Goal: Communication & Community: Answer question/provide support

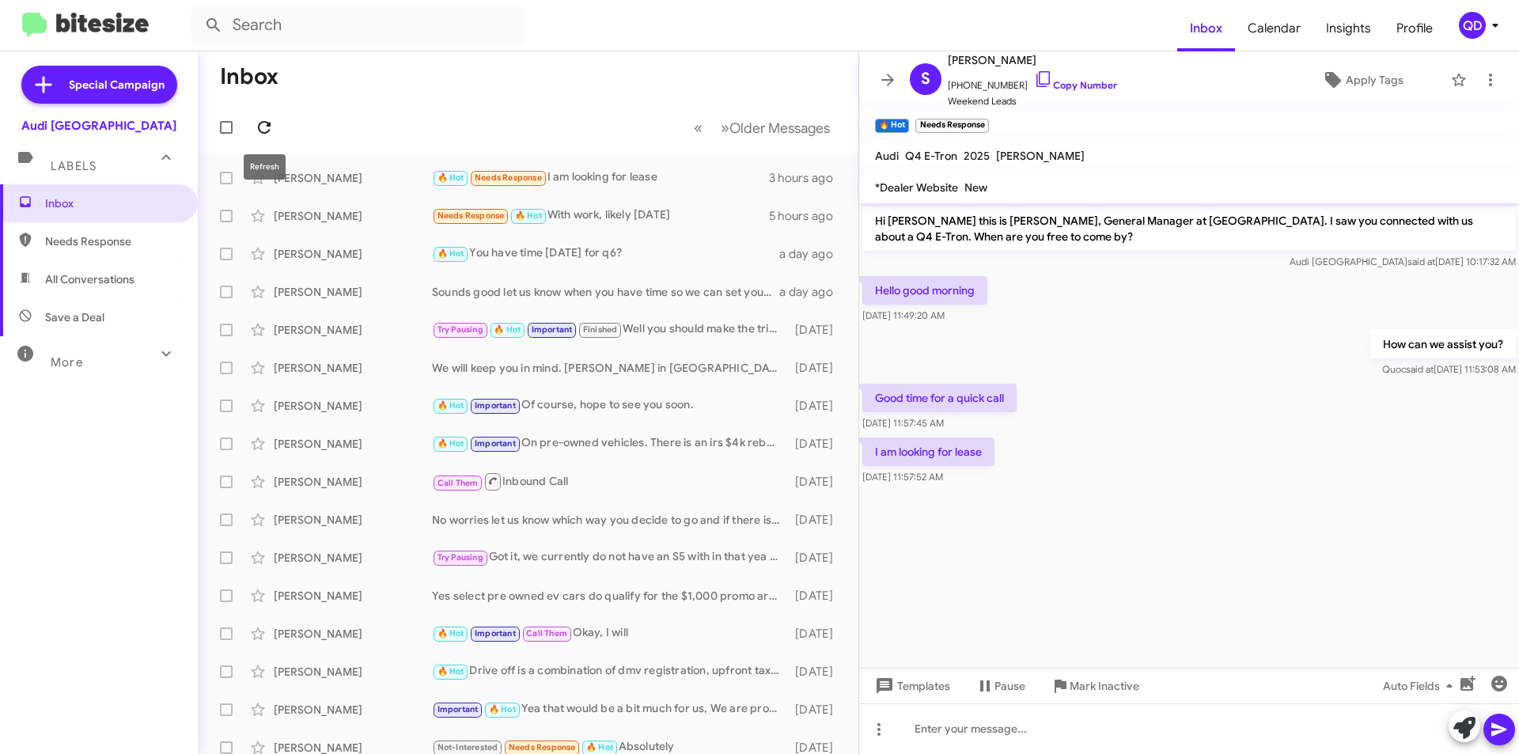
click at [271, 130] on icon at bounding box center [264, 127] width 19 height 19
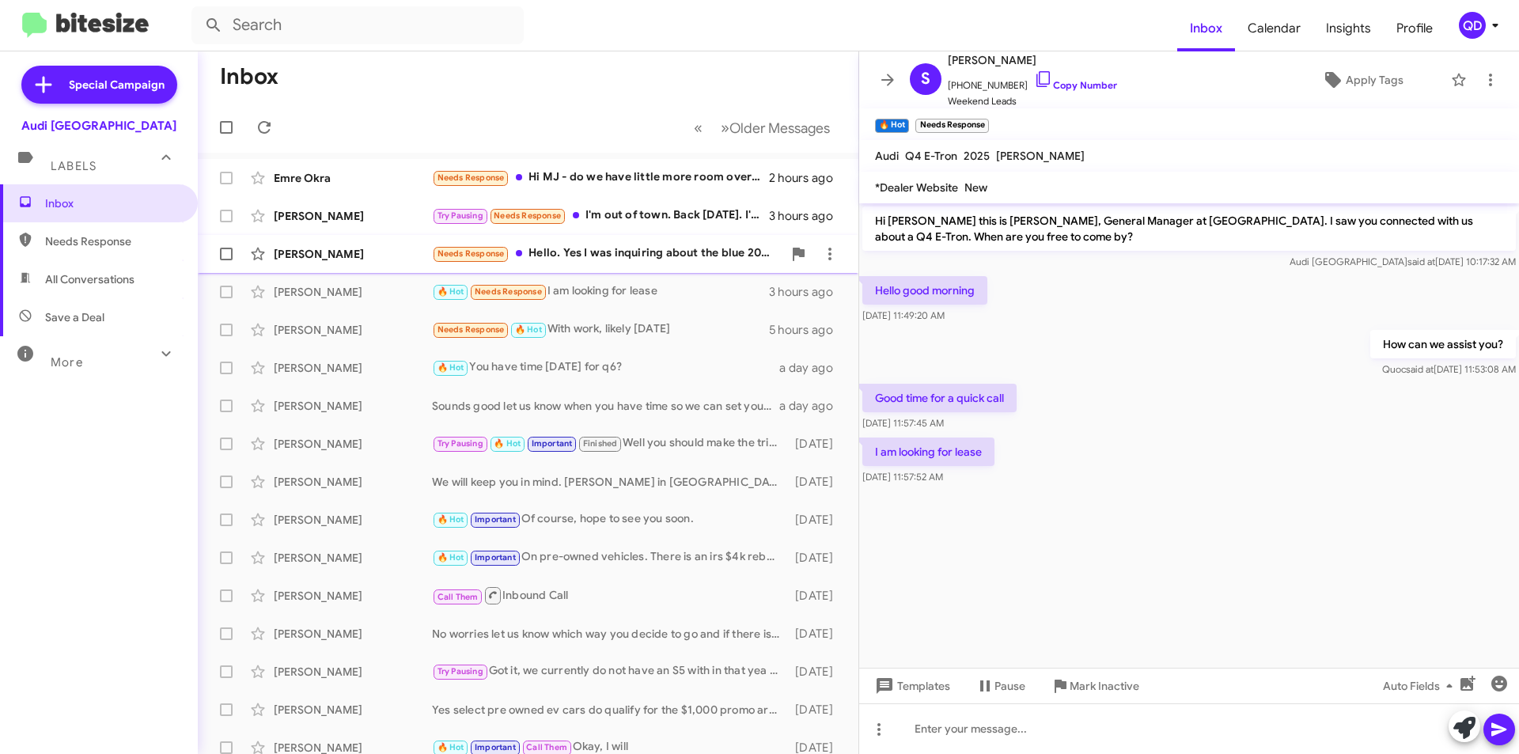
click at [628, 263] on div "[PERSON_NAME] Needs Response Hello. Yes I was inquiring about the blue 2019 mod…" at bounding box center [527, 254] width 635 height 32
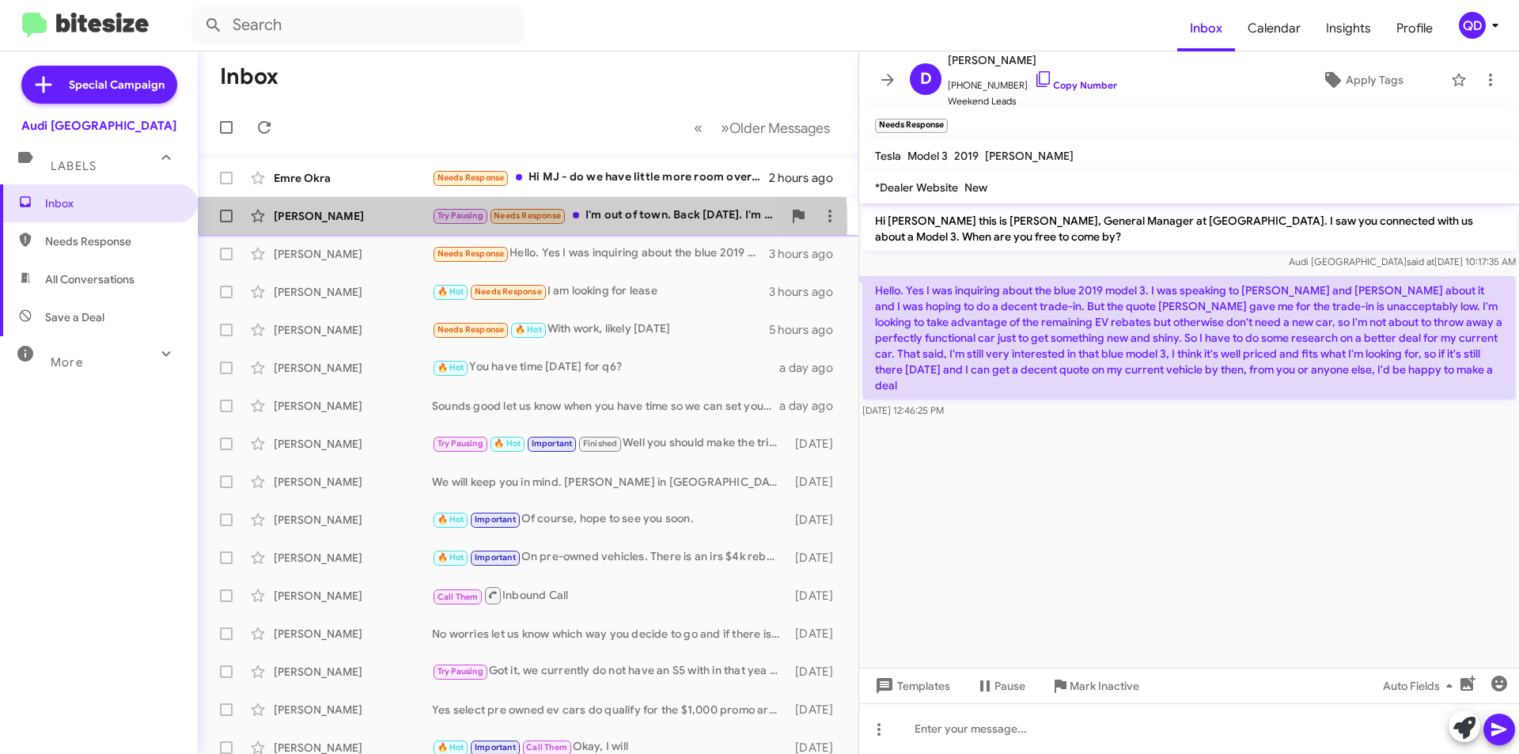
click at [411, 226] on div "[PERSON_NAME] Try Pausing Needs Response I'm out of town. Back [DATE]. I'm inte…" at bounding box center [527, 216] width 635 height 32
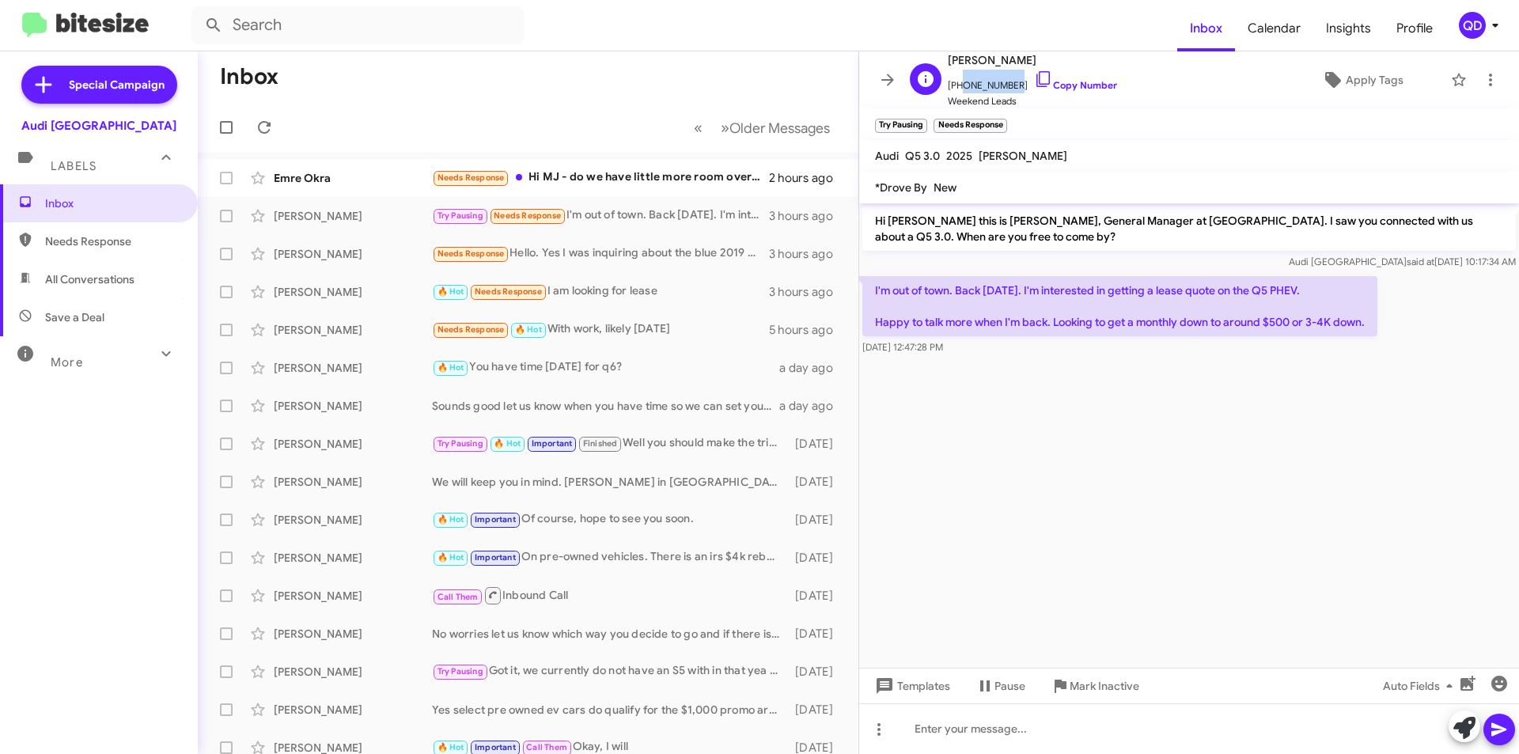
drag, startPoint x: 1008, startPoint y: 89, endPoint x: 967, endPoint y: 82, distance: 41.6
click at [957, 85] on span "[PHONE_NUMBER] Copy Number" at bounding box center [1032, 82] width 169 height 24
copy span "4083181878"
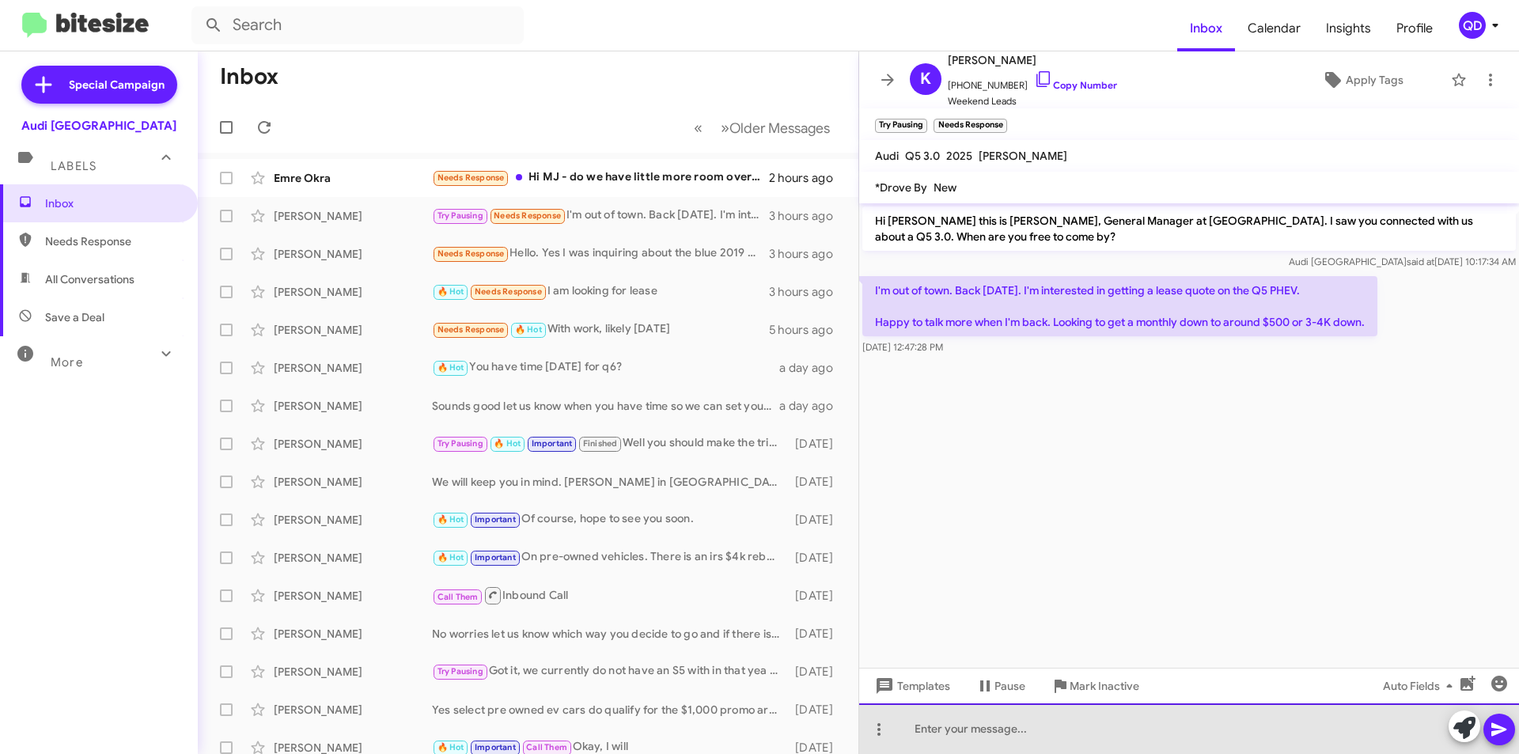
click at [949, 723] on div at bounding box center [1189, 728] width 660 height 51
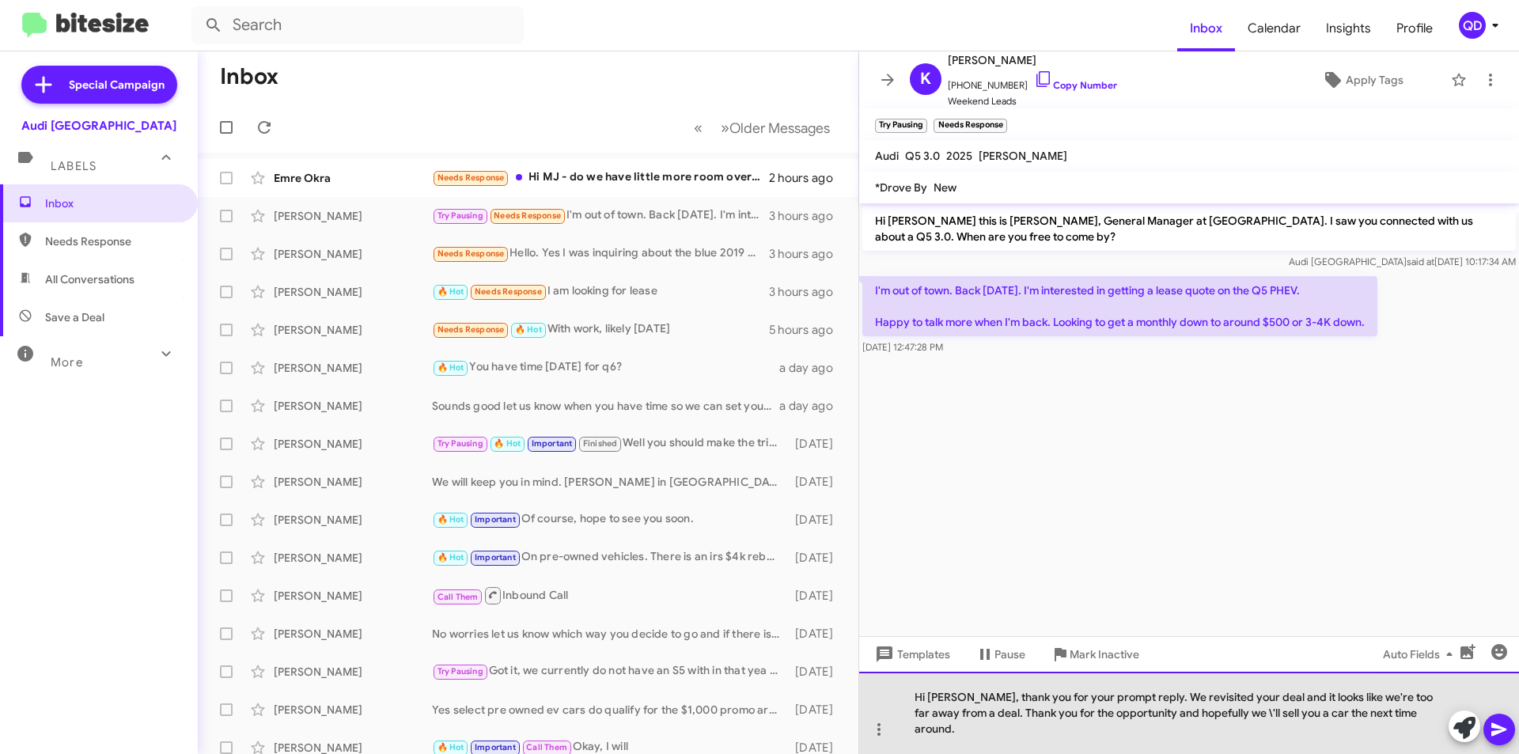
click at [947, 727] on div "Hi [PERSON_NAME], thank you for your prompt reply. We revisited your deal and i…" at bounding box center [1189, 713] width 660 height 82
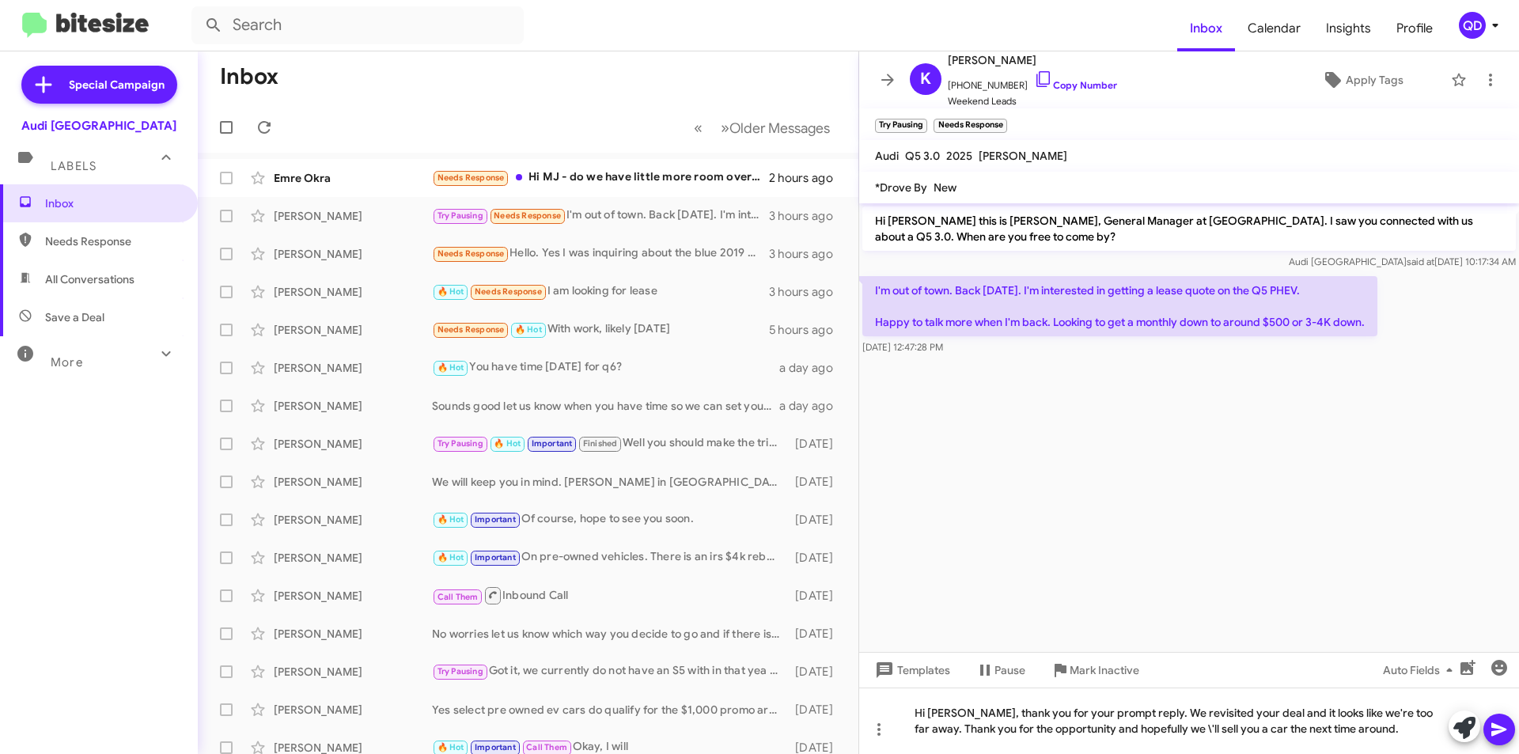
click at [1130, 560] on cdk-virtual-scroll-viewport "Hi [PERSON_NAME] this is [PERSON_NAME], General Manager at [GEOGRAPHIC_DATA]. I…" at bounding box center [1189, 427] width 660 height 449
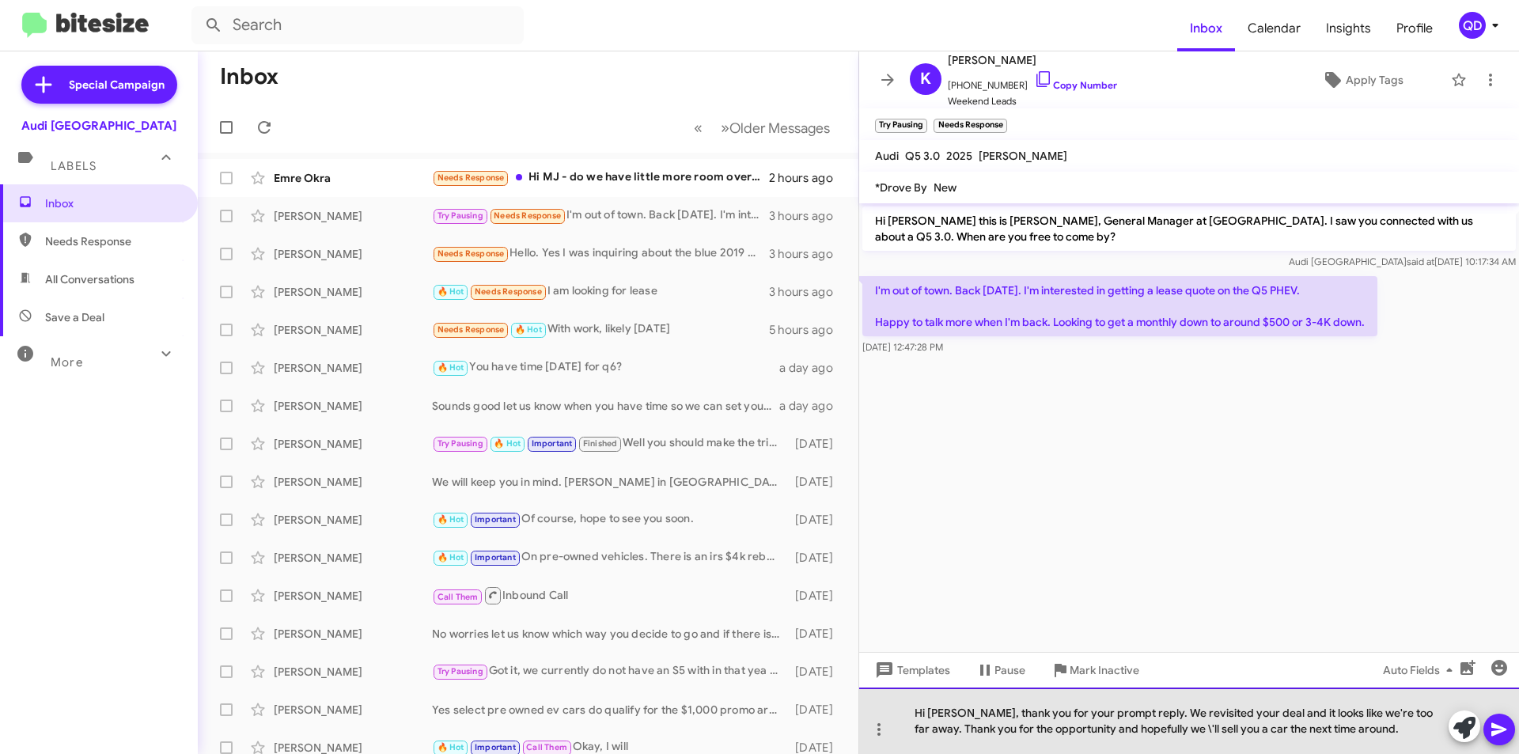
click at [1163, 729] on div "Hi [PERSON_NAME], thank you for your prompt reply. We revisited your deal and i…" at bounding box center [1189, 721] width 660 height 66
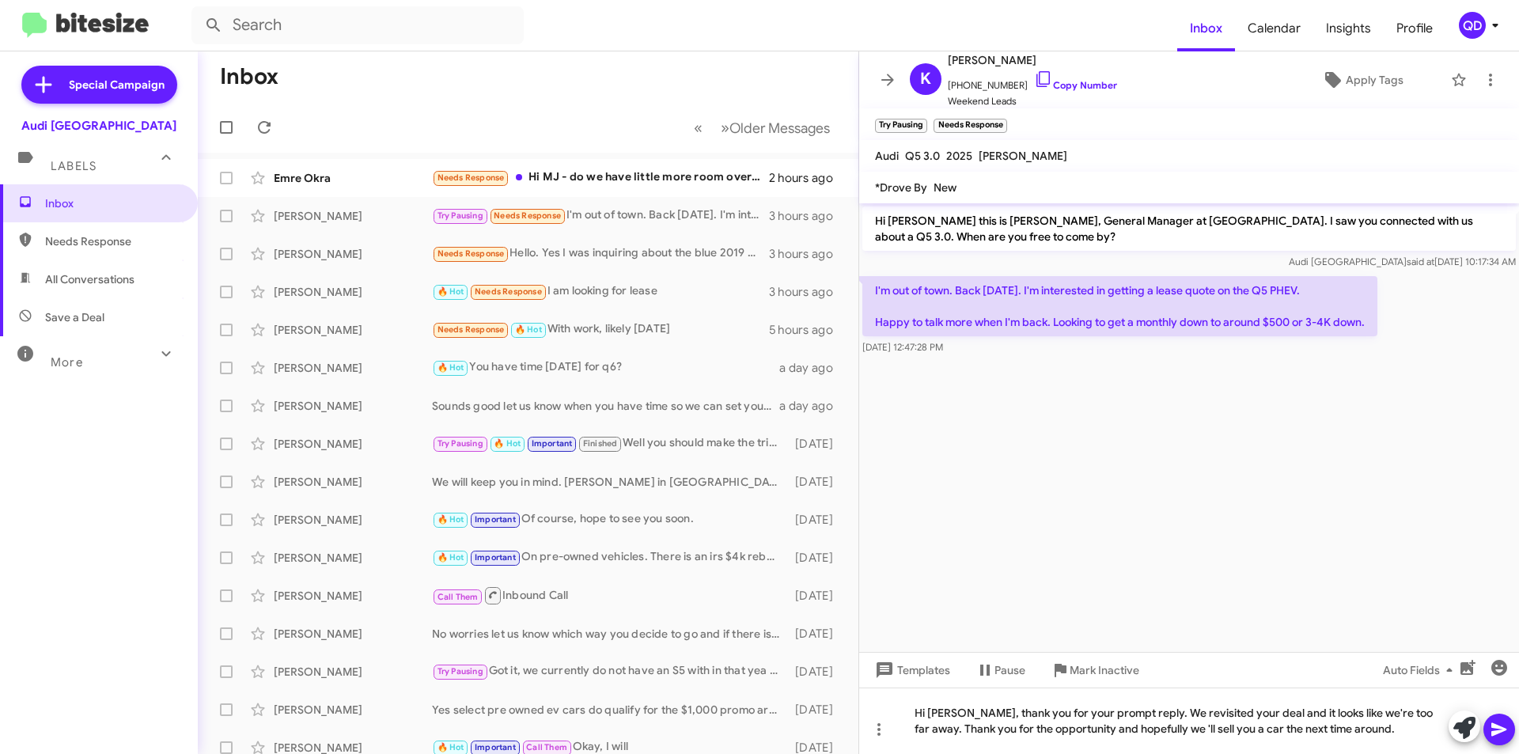
click at [1510, 733] on button at bounding box center [1499, 730] width 32 height 32
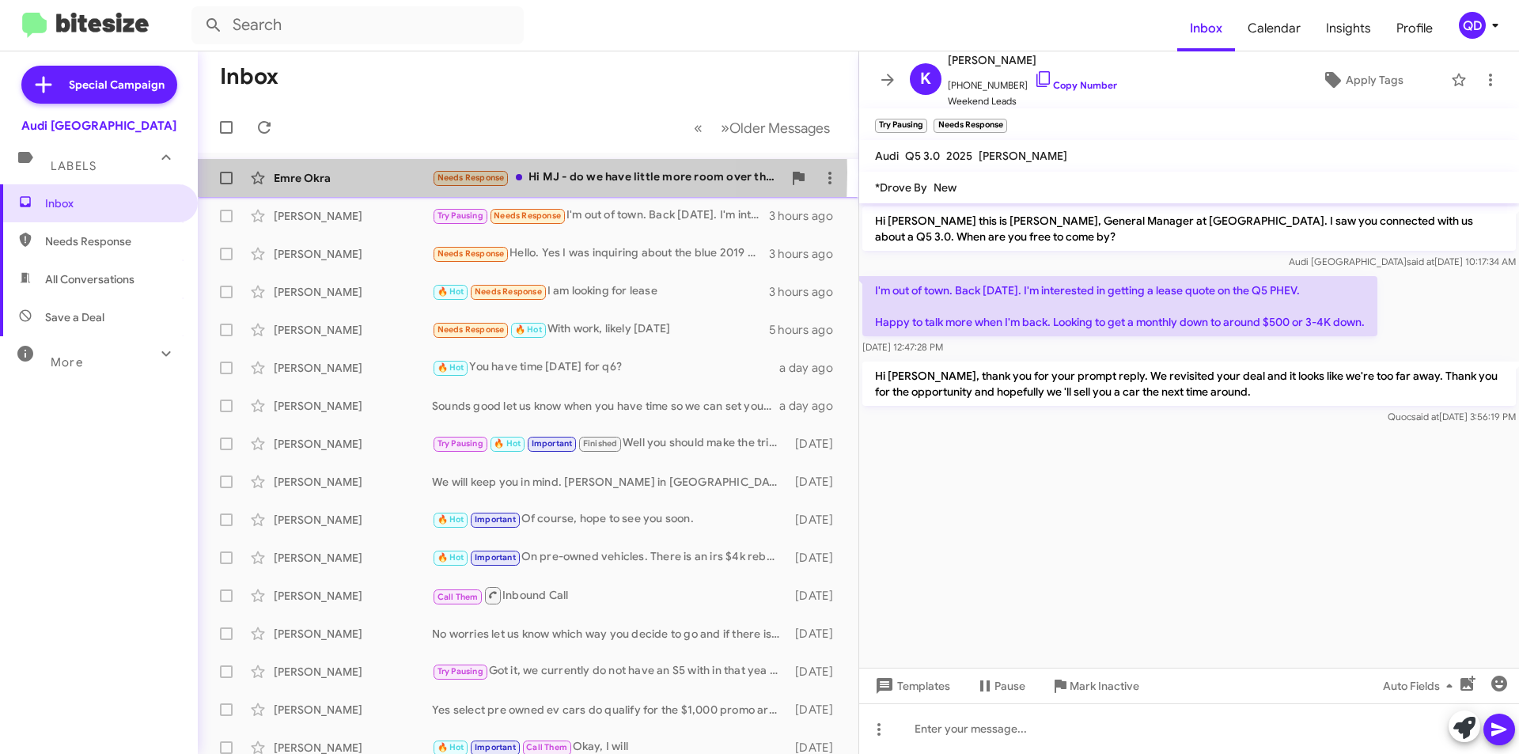
click at [389, 172] on div "Emre Okra" at bounding box center [353, 178] width 158 height 16
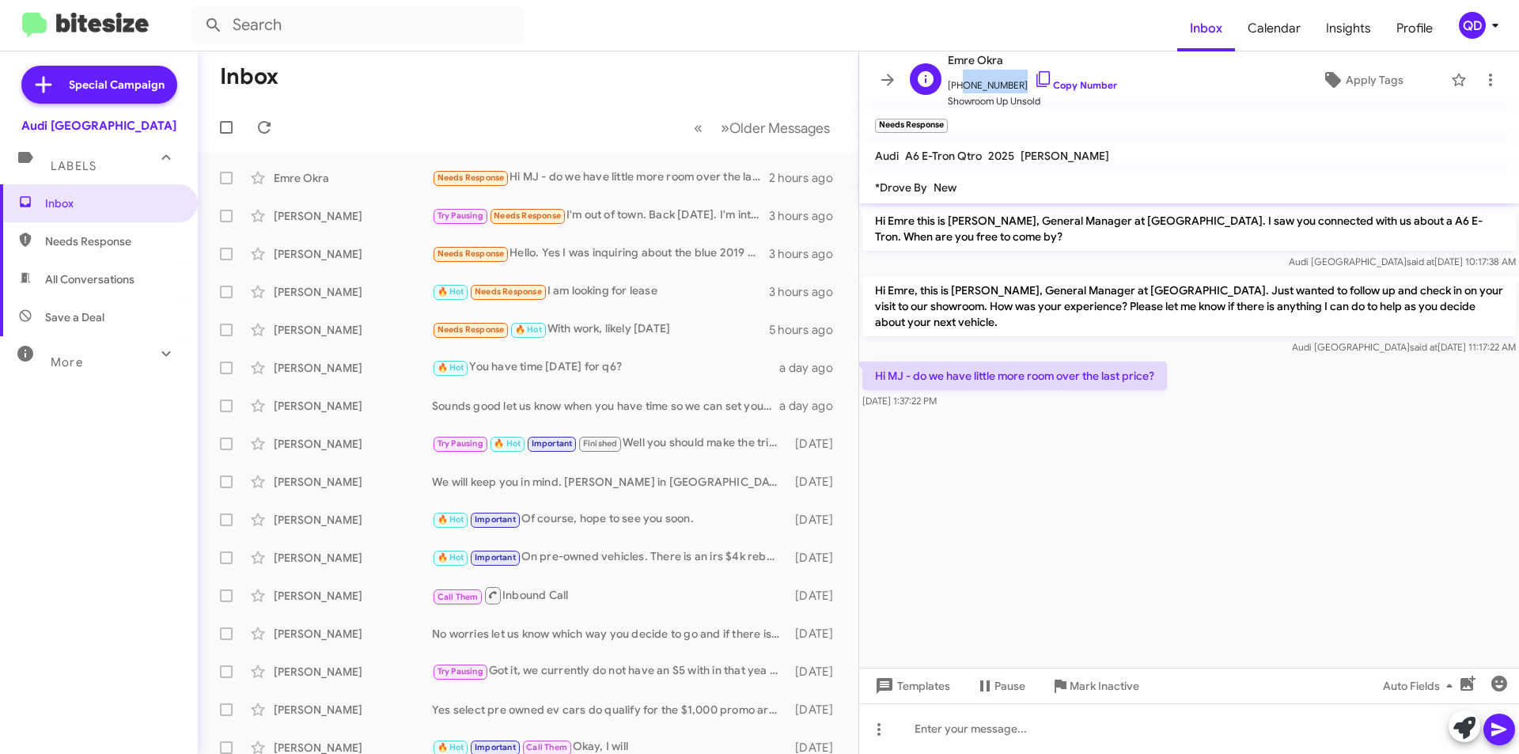
drag, startPoint x: 1011, startPoint y: 85, endPoint x: 958, endPoint y: 88, distance: 53.1
click at [958, 88] on span "[PHONE_NUMBER] Copy Number" at bounding box center [1032, 82] width 169 height 24
copy span "4153206520"
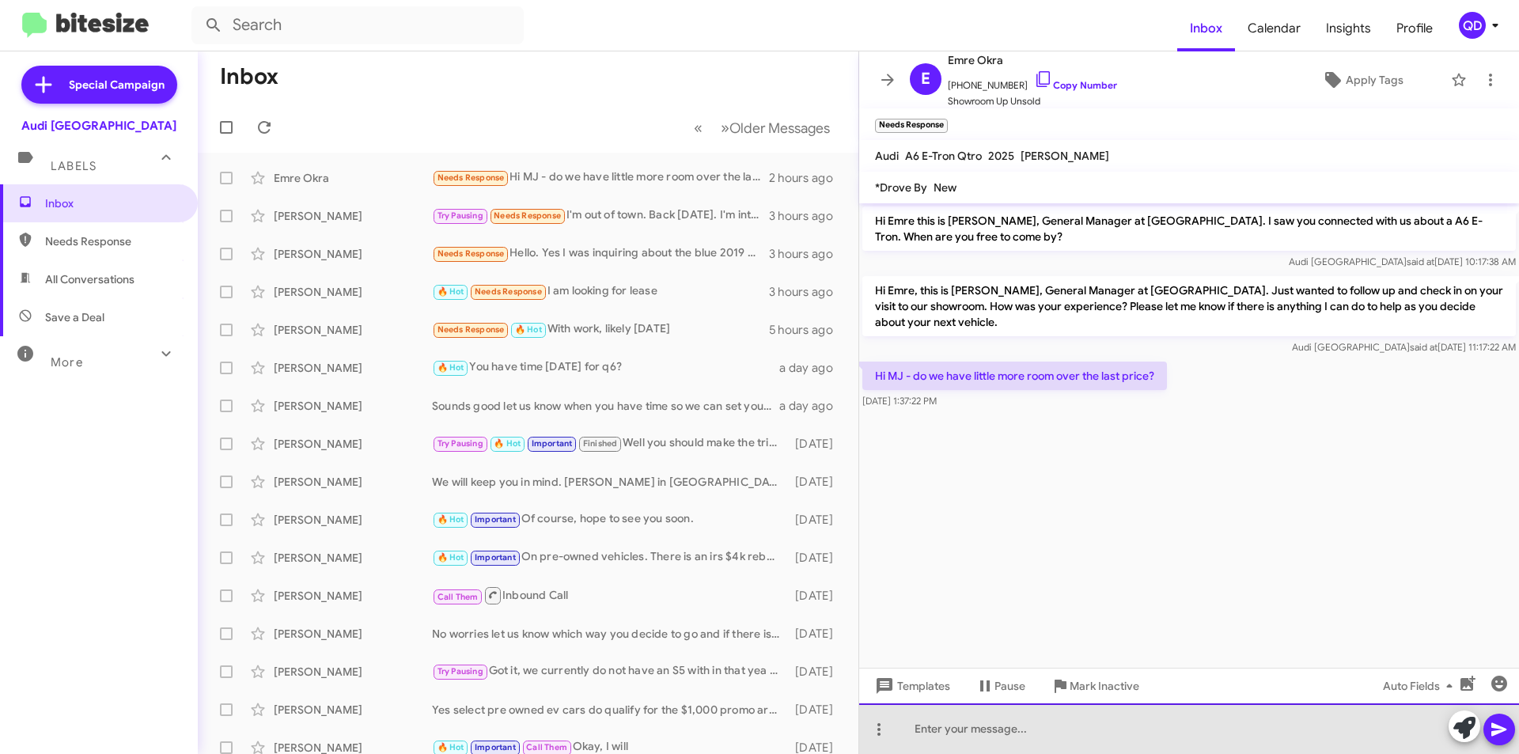
click at [949, 727] on div at bounding box center [1189, 728] width 660 height 51
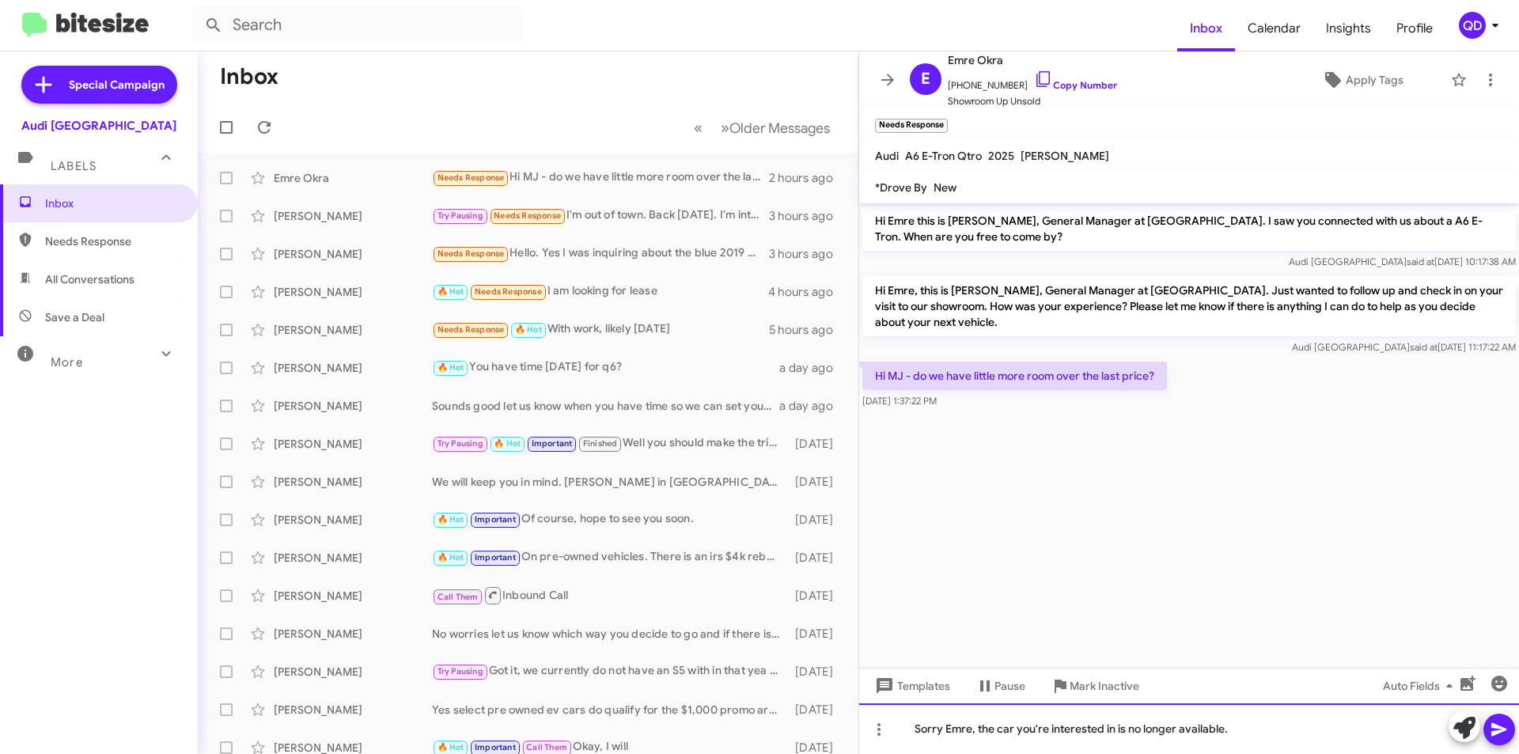
click at [1267, 731] on div "Sorry Emre, the car you're interested in is no longer available." at bounding box center [1189, 728] width 660 height 51
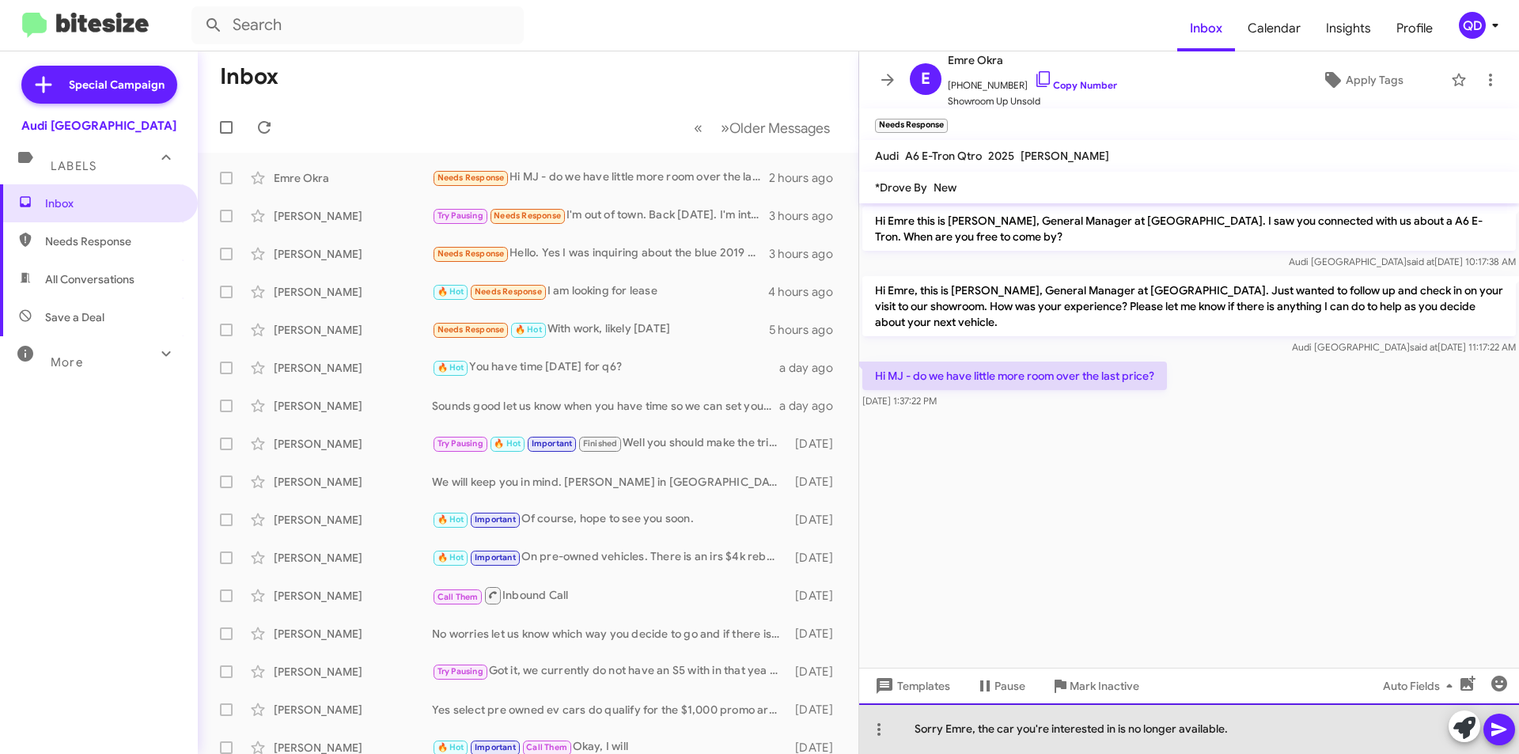
click at [1253, 730] on div "Sorry Emre, the car you're interested in is no longer available." at bounding box center [1189, 728] width 660 height 51
